Goal: Browse casually: Explore the website without a specific task or goal

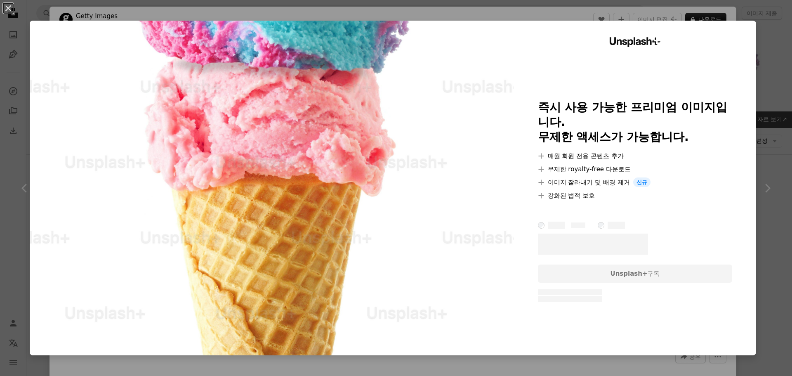
scroll to position [413, 0]
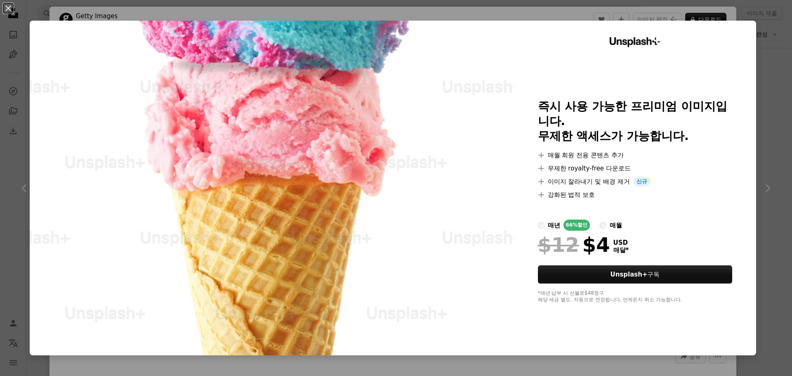
click at [756, 253] on div "An X shape Unsplash+ 즉시 사용 가능한 프리미엄 이미지입니다. 무제한 액세스가 가능합니다. A plus sign 매월 회원 전…" at bounding box center [396, 188] width 792 height 376
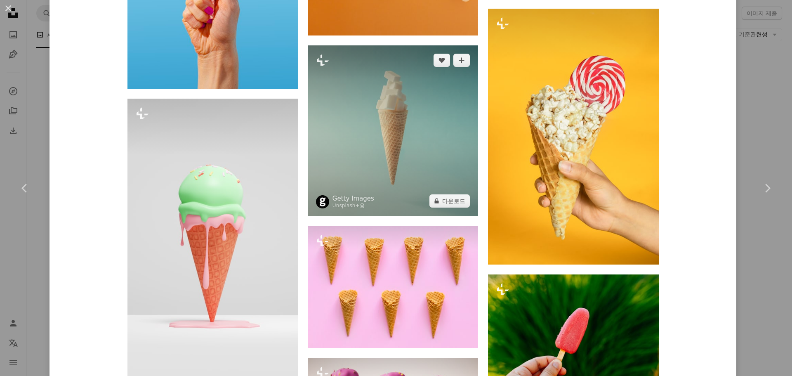
scroll to position [908, 0]
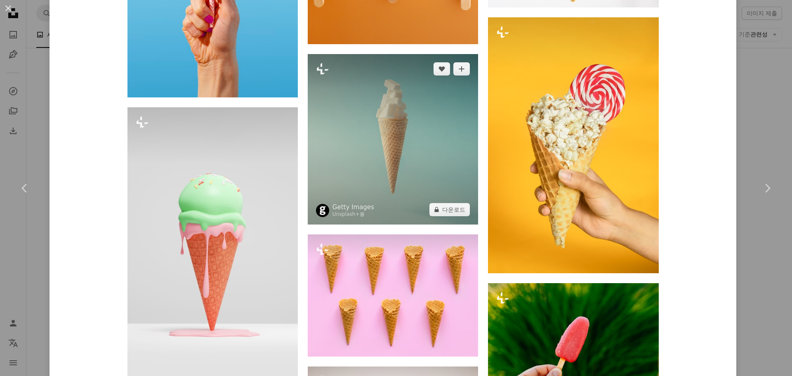
click at [434, 170] on img at bounding box center [393, 139] width 170 height 170
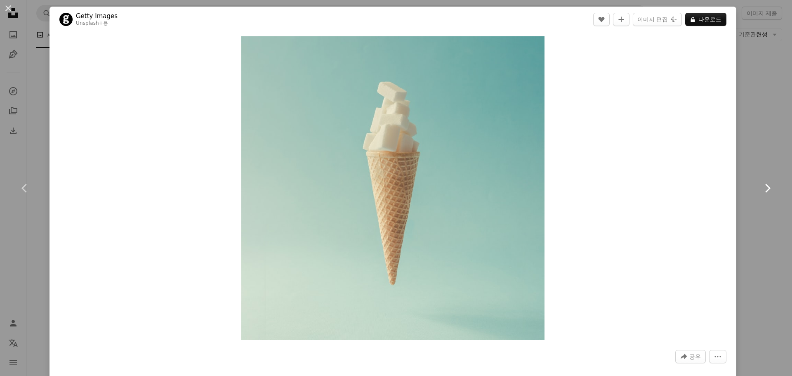
click at [743, 222] on link "Chevron right" at bounding box center [768, 188] width 50 height 79
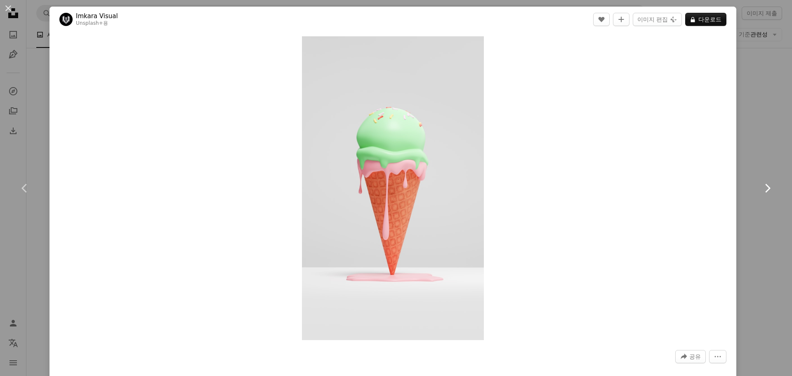
click at [746, 210] on link "Chevron right" at bounding box center [768, 188] width 50 height 79
